Goal: Transaction & Acquisition: Subscribe to service/newsletter

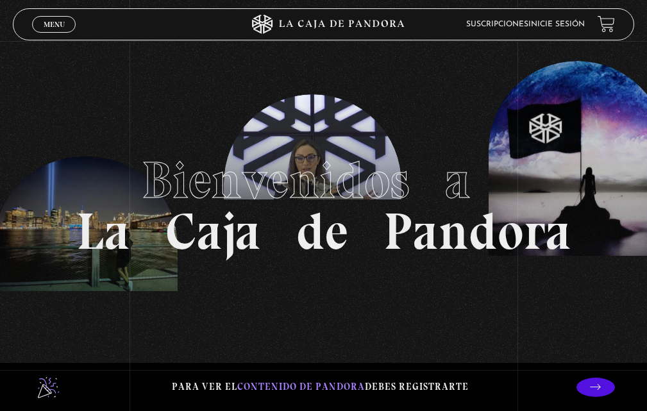
click at [53, 26] on span "Menu" at bounding box center [54, 25] width 21 height 8
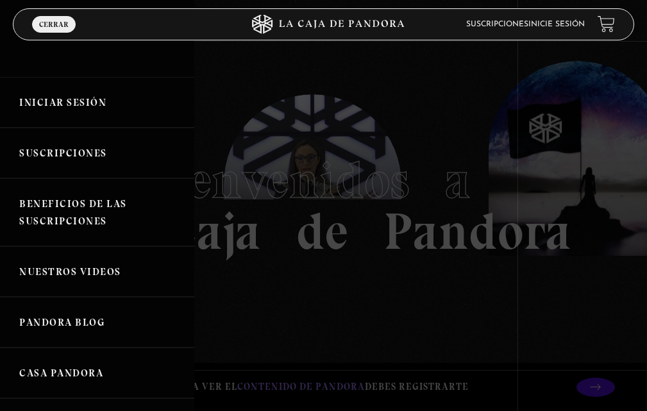
click at [67, 101] on link "Iniciar Sesión" at bounding box center [97, 102] width 194 height 51
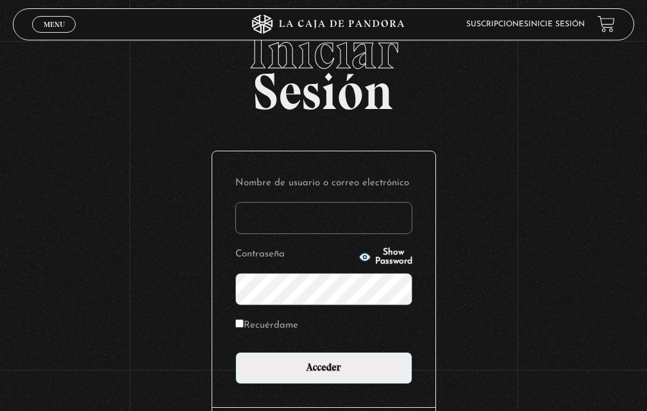
scroll to position [64, 0]
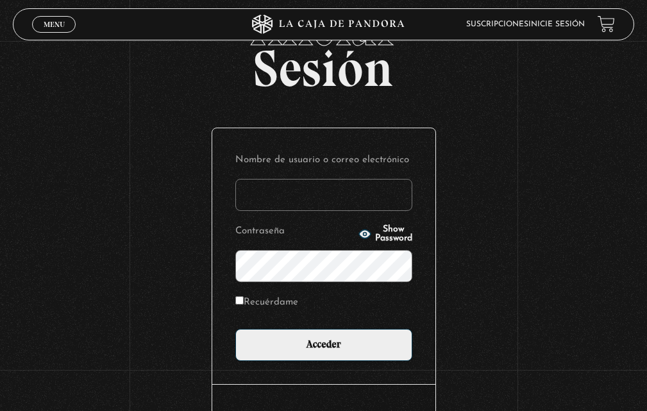
type input "natalyqp"
click at [244, 300] on input "Recuérdame" at bounding box center [239, 300] width 8 height 8
checkbox input "true"
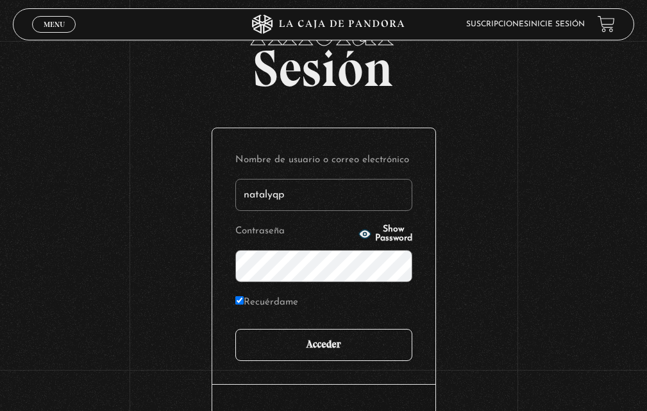
click at [314, 346] on input "Acceder" at bounding box center [323, 345] width 177 height 32
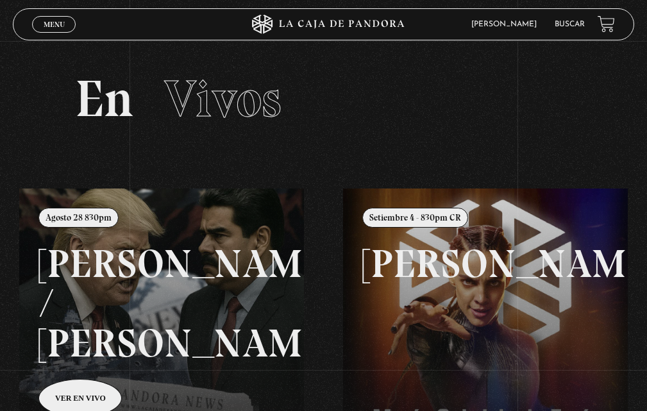
click at [49, 21] on span "Menu" at bounding box center [54, 25] width 21 height 8
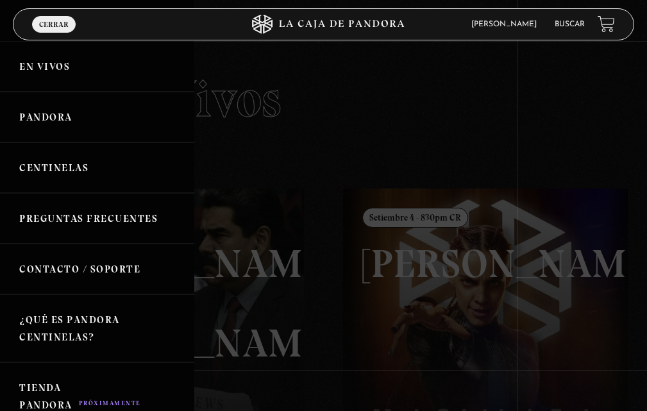
click at [51, 166] on link "Centinelas" at bounding box center [97, 167] width 194 height 51
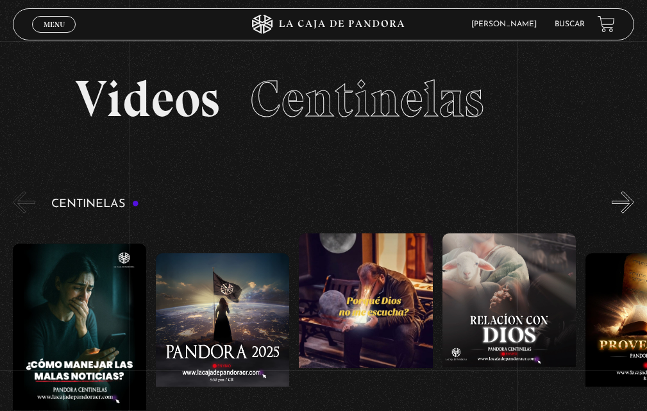
click at [632, 197] on button "»" at bounding box center [623, 202] width 22 height 22
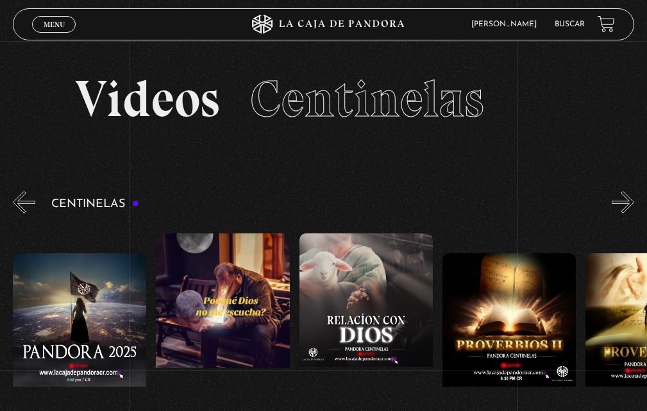
click at [632, 197] on button "»" at bounding box center [623, 202] width 22 height 22
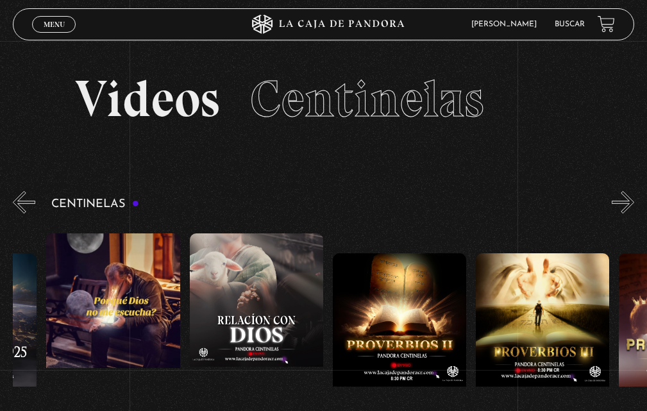
scroll to position [0, 286]
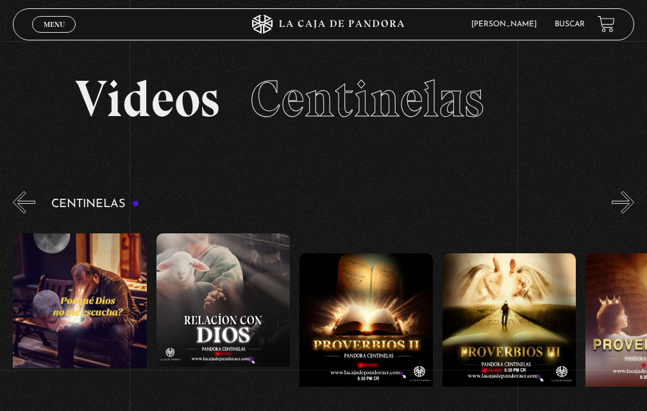
click at [634, 201] on button "»" at bounding box center [623, 202] width 22 height 22
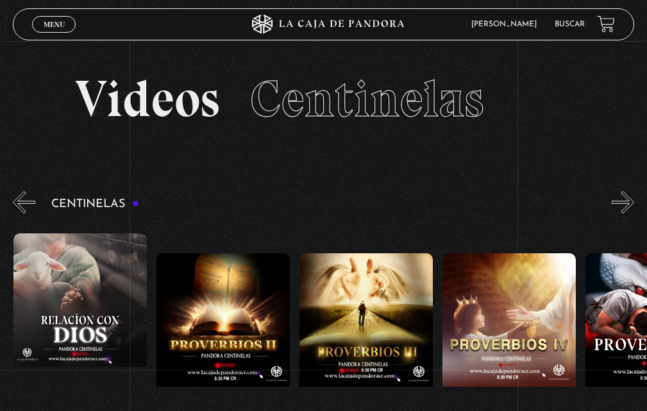
click at [634, 201] on button "»" at bounding box center [623, 202] width 22 height 22
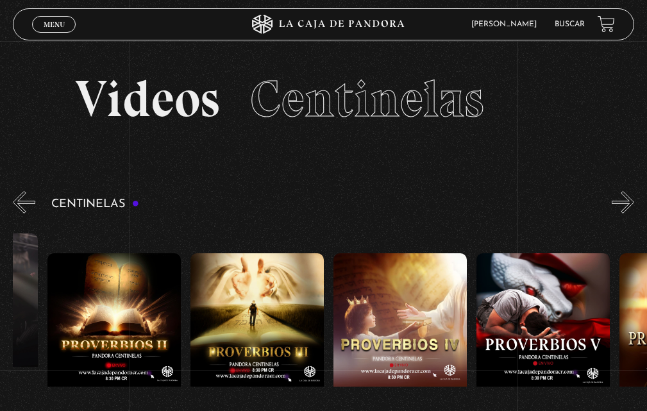
click at [634, 201] on button "»" at bounding box center [623, 202] width 22 height 22
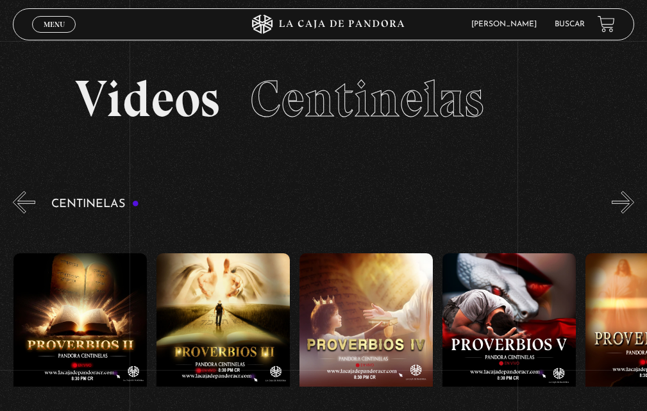
click at [634, 201] on button "»" at bounding box center [623, 202] width 22 height 22
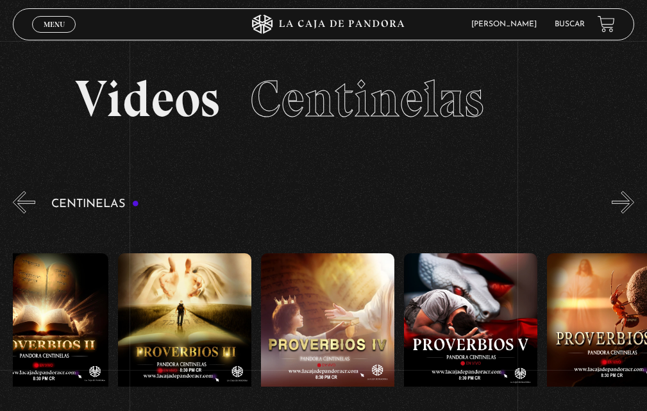
click at [634, 201] on button "»" at bounding box center [623, 202] width 22 height 22
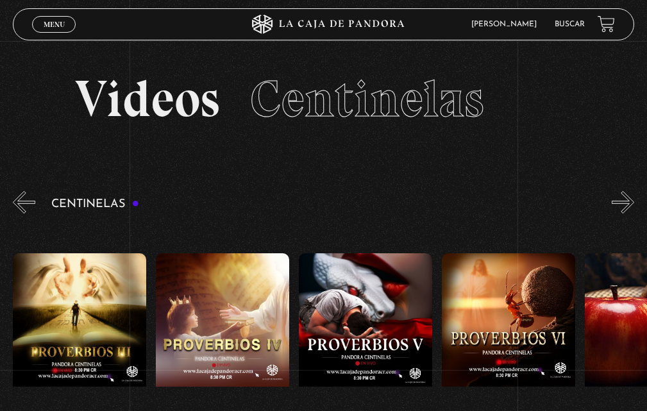
click at [634, 201] on button "»" at bounding box center [623, 202] width 22 height 22
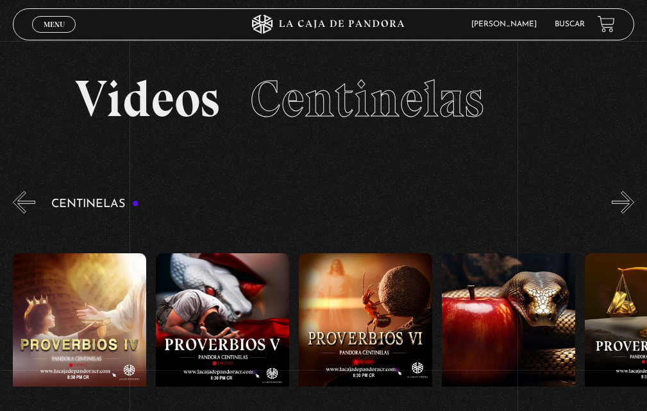
click at [634, 201] on button "»" at bounding box center [623, 202] width 22 height 22
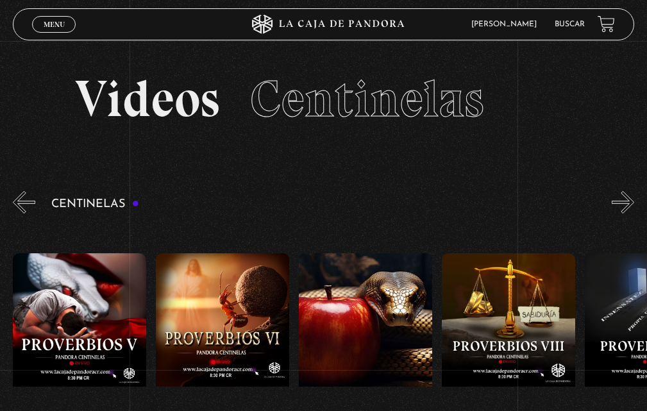
click at [634, 201] on button "»" at bounding box center [623, 202] width 22 height 22
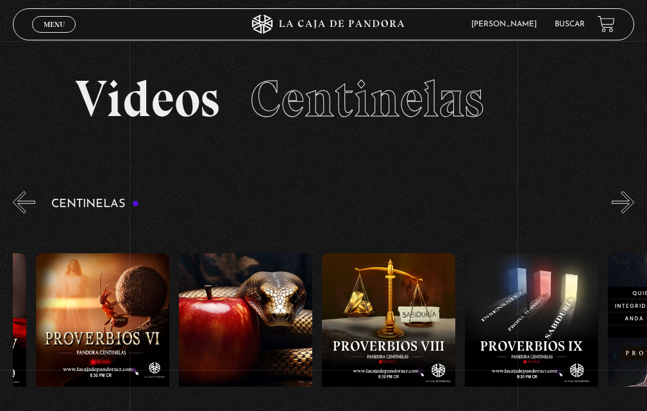
click at [634, 201] on button "»" at bounding box center [623, 202] width 22 height 22
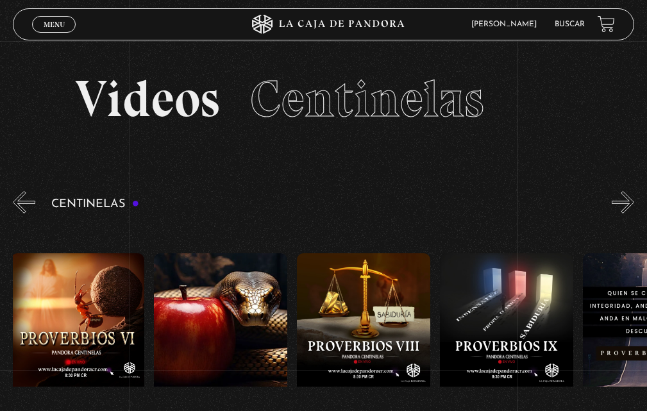
click at [634, 201] on button "»" at bounding box center [623, 202] width 22 height 22
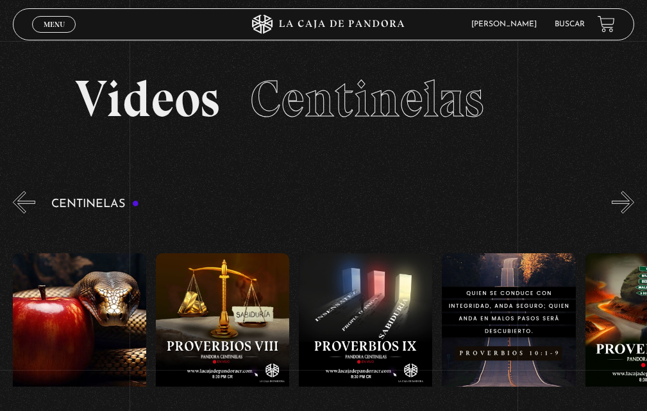
click at [634, 201] on button "»" at bounding box center [623, 202] width 22 height 22
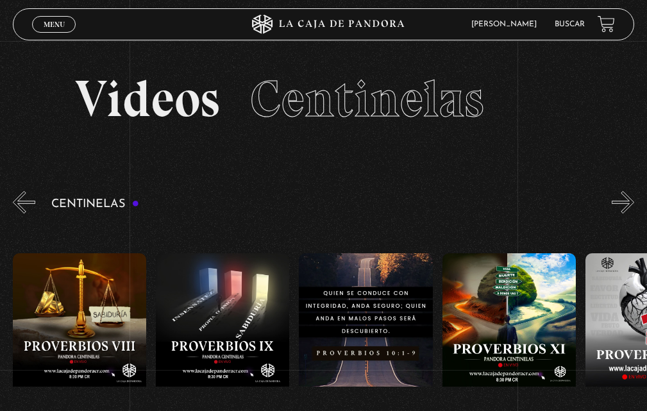
click at [634, 201] on button "»" at bounding box center [623, 202] width 22 height 22
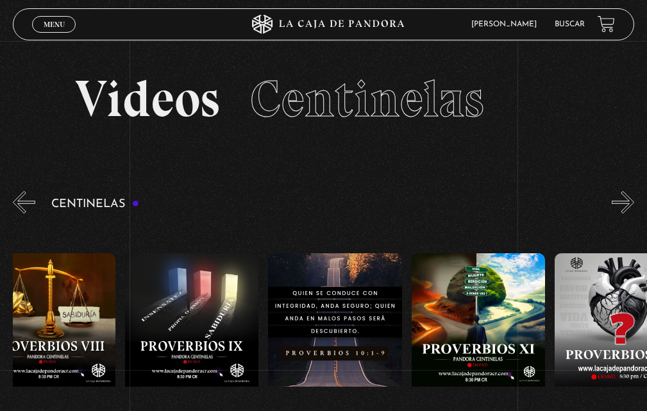
click at [634, 201] on button "»" at bounding box center [623, 202] width 22 height 22
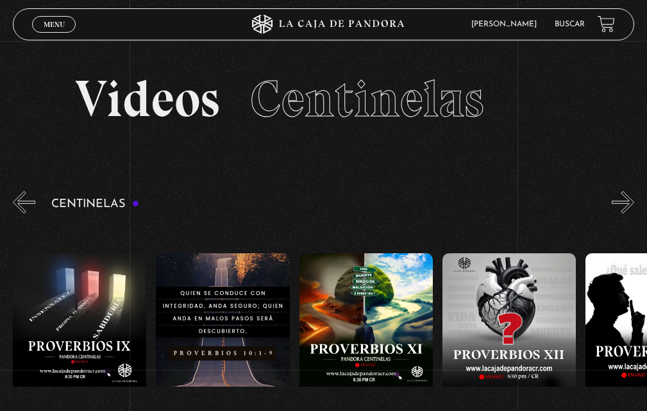
click at [634, 201] on button "»" at bounding box center [623, 202] width 22 height 22
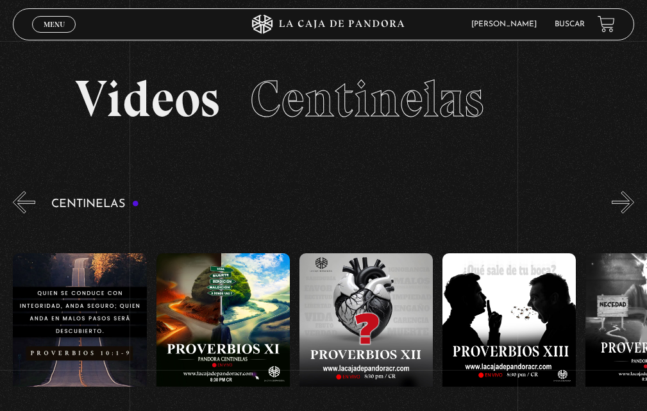
click at [634, 201] on button "»" at bounding box center [623, 202] width 22 height 22
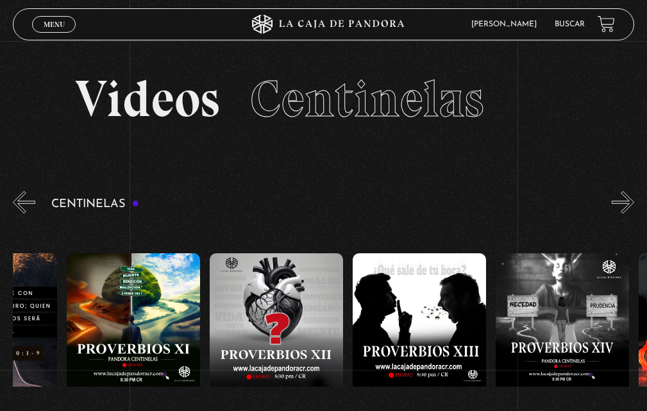
scroll to position [0, 1860]
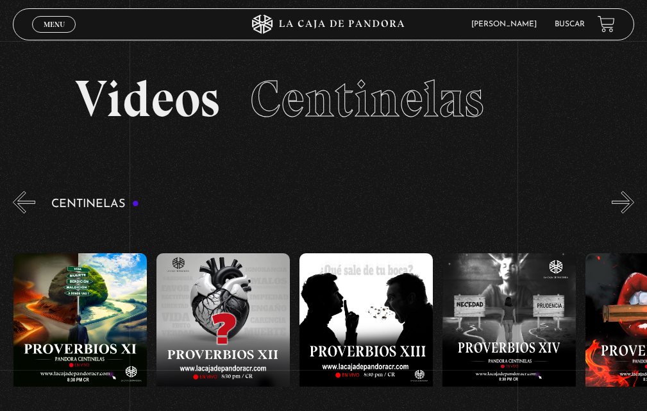
click at [634, 201] on button "»" at bounding box center [623, 202] width 22 height 22
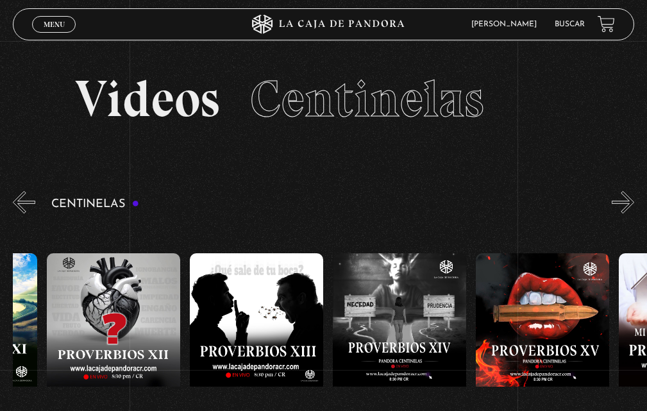
click at [634, 201] on button "»" at bounding box center [623, 202] width 22 height 22
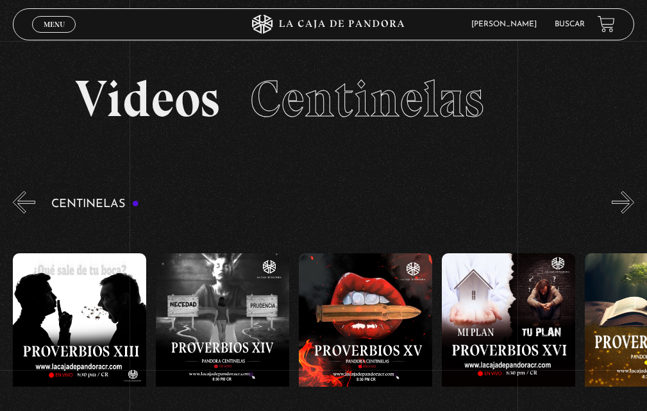
click at [634, 201] on button "»" at bounding box center [623, 202] width 22 height 22
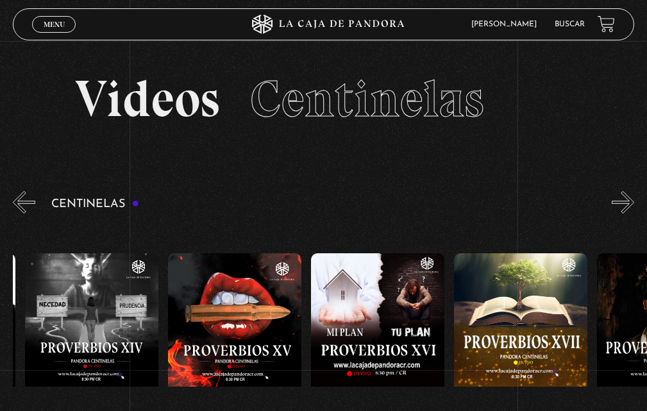
scroll to position [0, 2290]
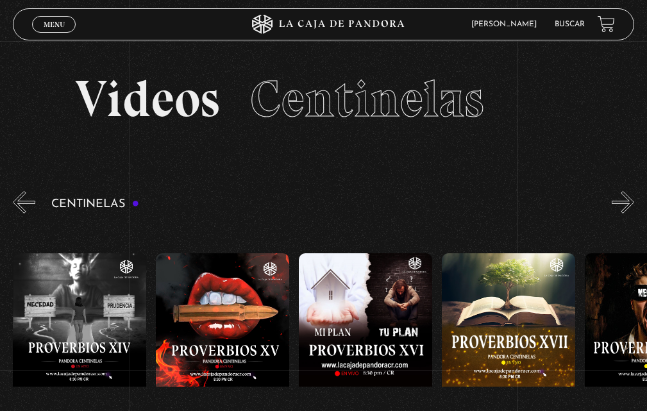
click at [634, 201] on button "»" at bounding box center [623, 202] width 22 height 22
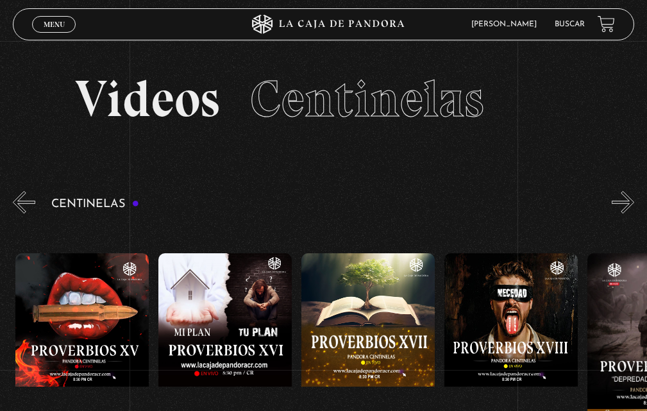
click at [634, 201] on button "»" at bounding box center [623, 202] width 22 height 22
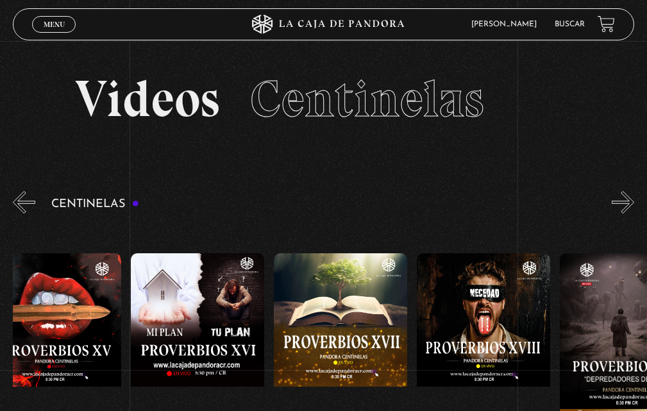
click at [634, 201] on button "»" at bounding box center [623, 202] width 22 height 22
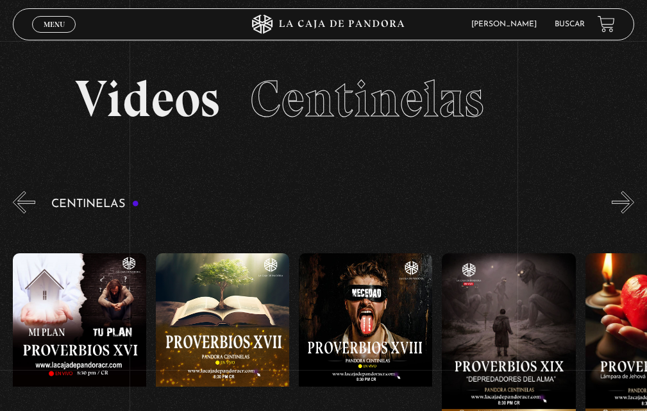
click at [634, 201] on button "»" at bounding box center [623, 202] width 22 height 22
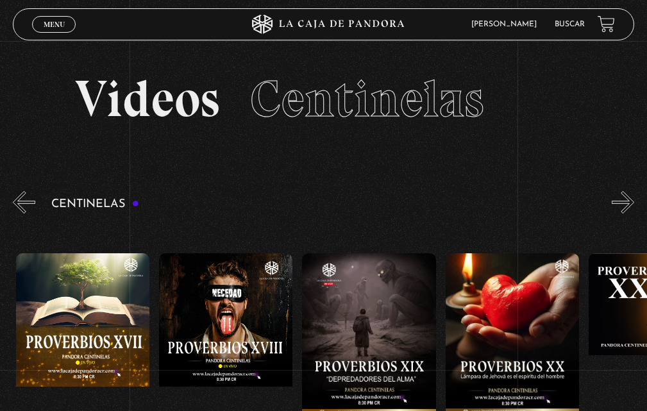
scroll to position [0, 2719]
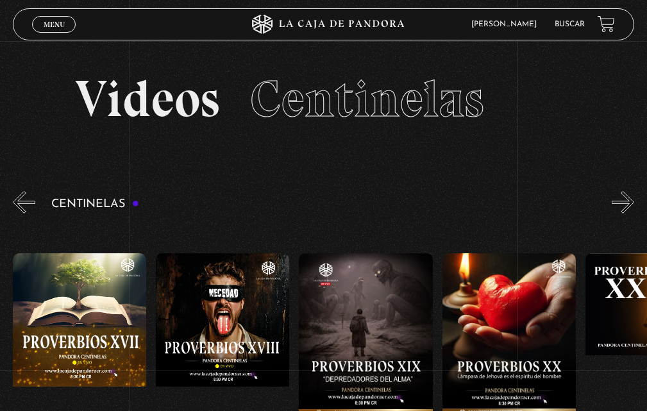
click at [634, 201] on button "»" at bounding box center [623, 202] width 22 height 22
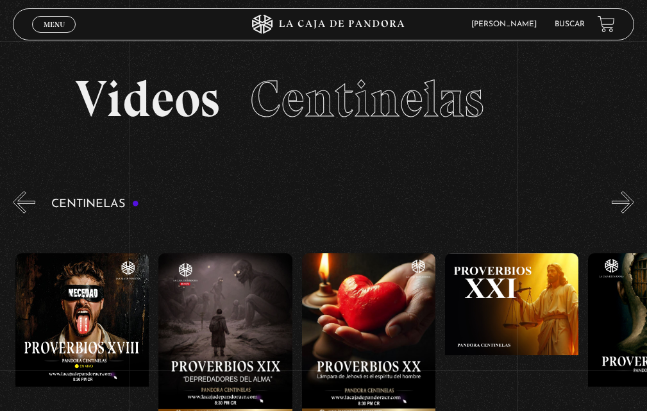
scroll to position [0, 2862]
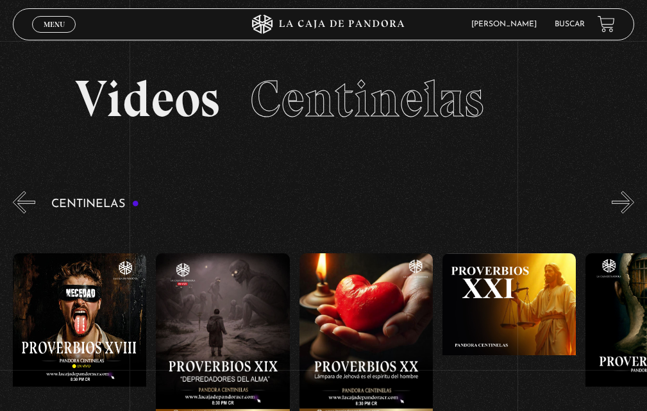
click at [630, 200] on button "»" at bounding box center [623, 202] width 22 height 22
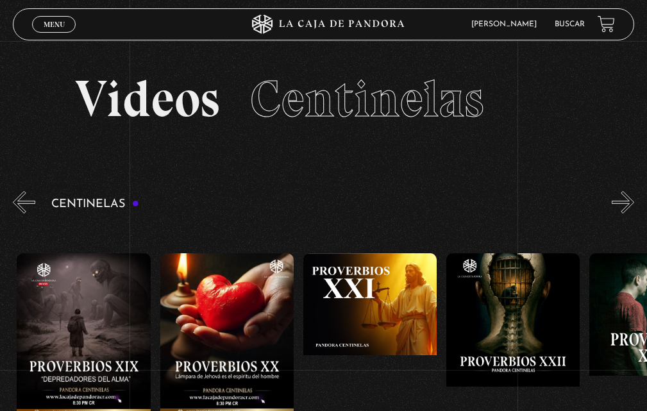
scroll to position [0, 3005]
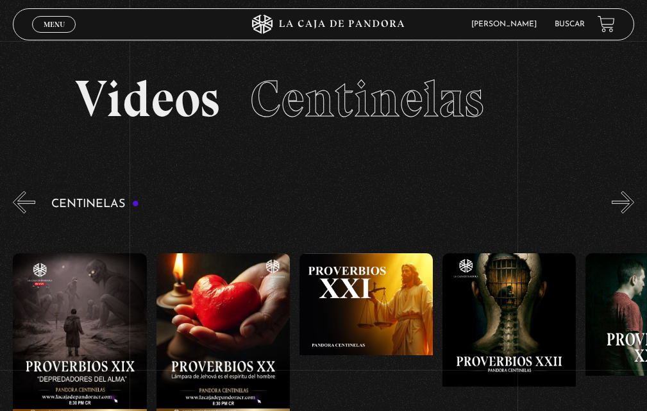
click at [22, 205] on button "«" at bounding box center [24, 202] width 22 height 22
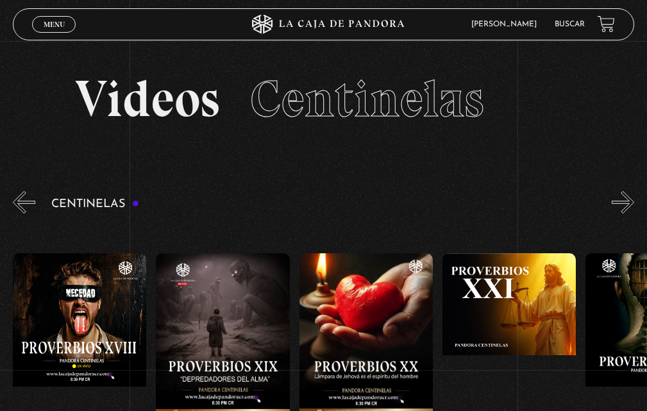
click at [22, 205] on button "«" at bounding box center [24, 202] width 22 height 22
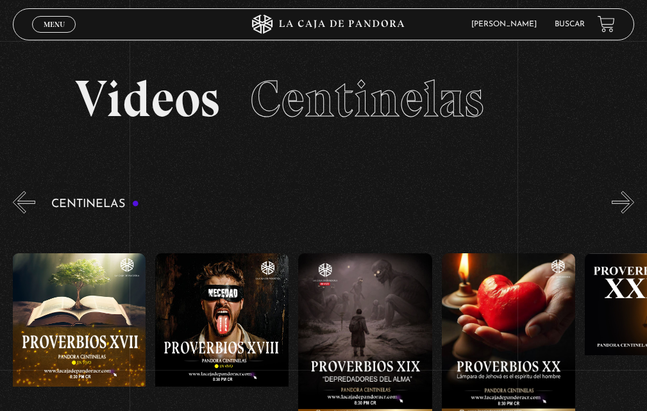
scroll to position [0, 2719]
click at [25, 208] on button "«" at bounding box center [24, 202] width 22 height 22
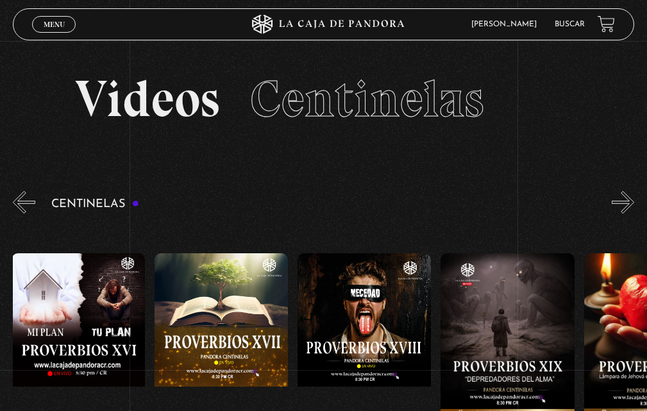
scroll to position [0, 2576]
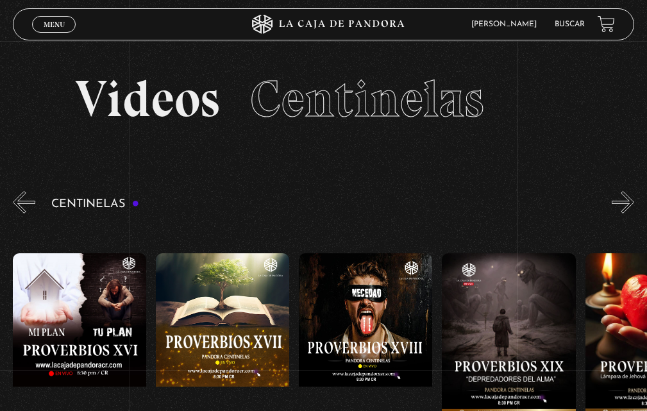
click at [25, 208] on button "«" at bounding box center [24, 202] width 22 height 22
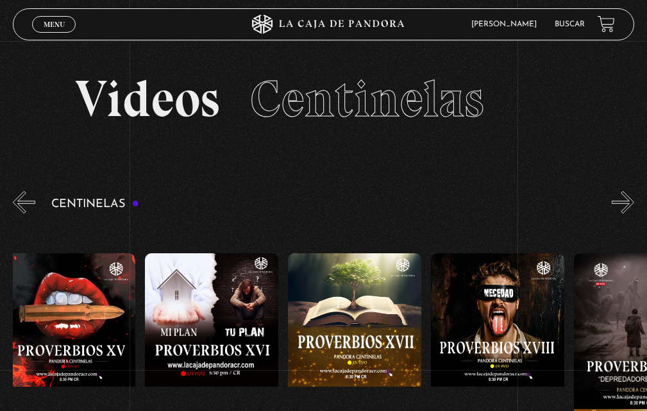
scroll to position [0, 2433]
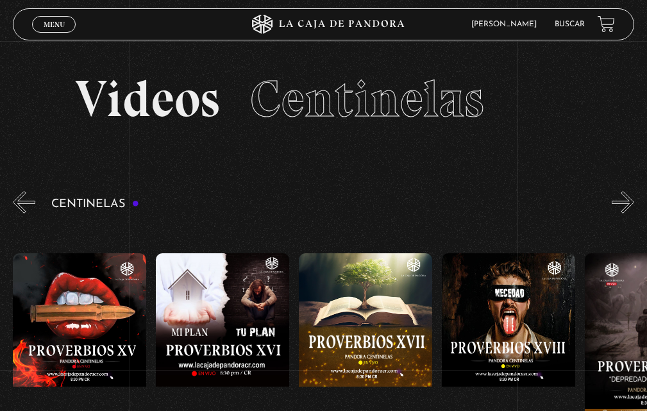
click at [248, 327] on figure at bounding box center [222, 339] width 133 height 173
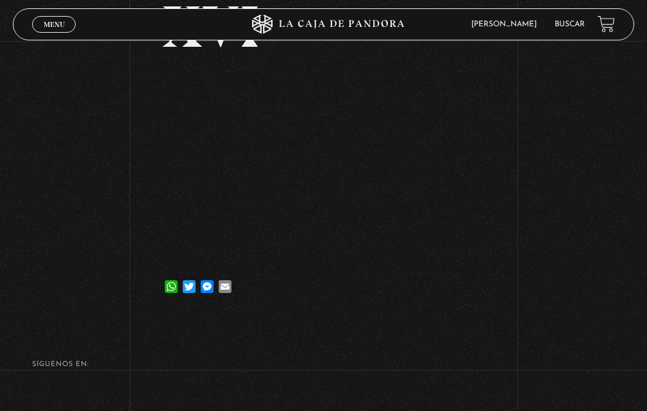
scroll to position [192, 0]
